Goal: Navigation & Orientation: Find specific page/section

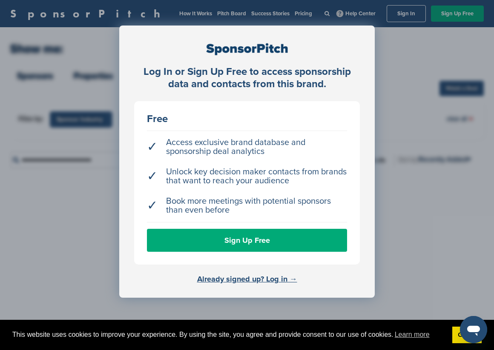
click at [391, 130] on div "Log In or Sign Up Free to access sponsorship data and contacts from this brand.…" at bounding box center [247, 196] width 494 height 393
click at [252, 277] on link "Already signed up? Log in →" at bounding box center [247, 279] width 100 height 9
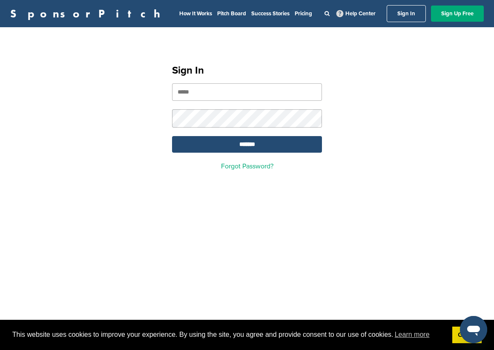
click at [214, 97] on input "email" at bounding box center [247, 91] width 150 height 17
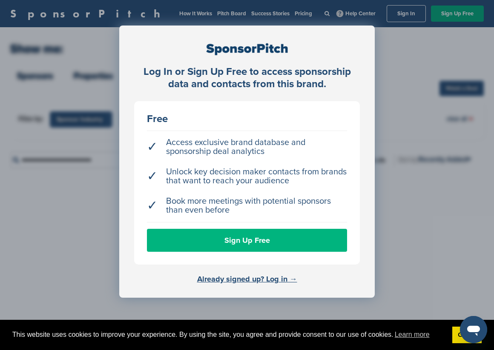
click at [215, 241] on link "Sign Up Free" at bounding box center [247, 240] width 200 height 23
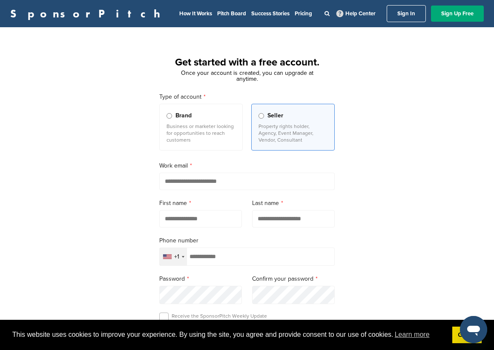
click at [53, 17] on link "SponsorPitch" at bounding box center [87, 13] width 155 height 11
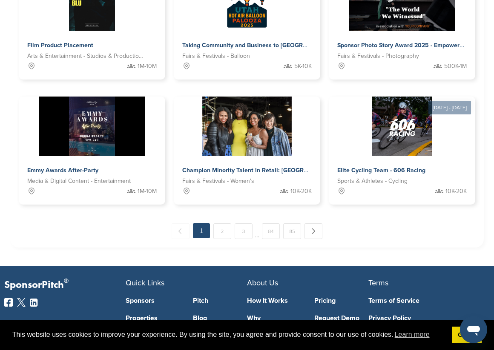
scroll to position [574, 0]
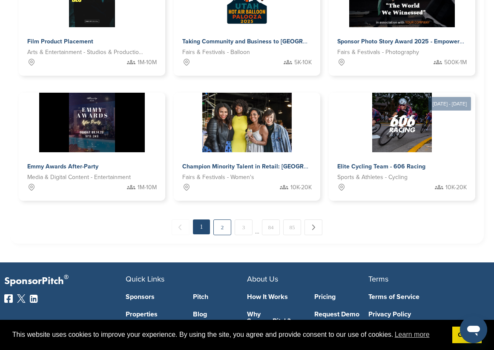
click at [216, 230] on link "2" at bounding box center [222, 228] width 18 height 16
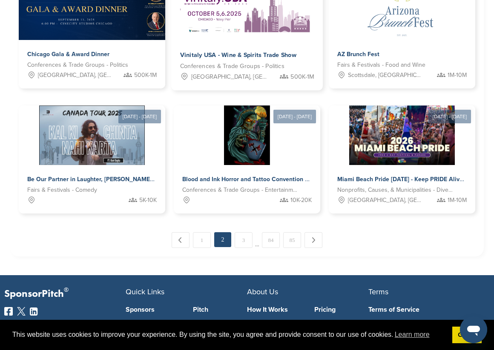
scroll to position [564, 0]
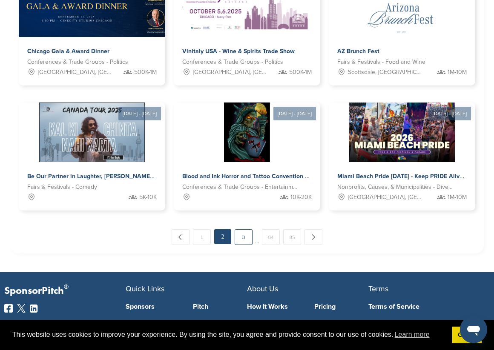
click at [238, 238] on link "3" at bounding box center [244, 237] width 18 height 16
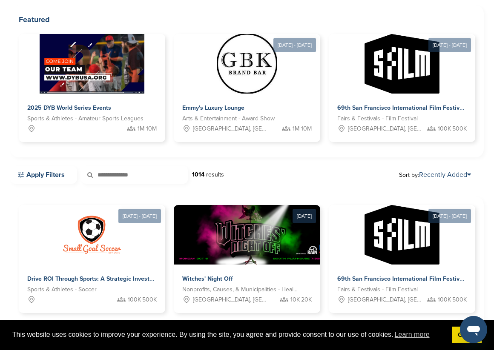
scroll to position [0, 0]
